Goal: Information Seeking & Learning: Learn about a topic

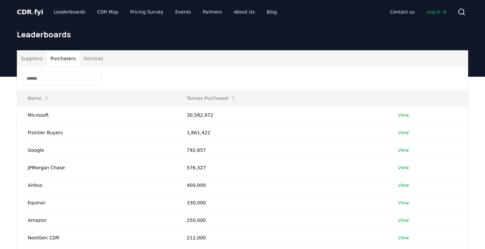
click at [56, 61] on button "Purchasers" at bounding box center [63, 59] width 33 height 16
click at [43, 116] on td "Microsoft" at bounding box center [96, 115] width 159 height 18
click at [402, 112] on link "View" at bounding box center [403, 115] width 11 height 7
